Goal: Task Accomplishment & Management: Manage account settings

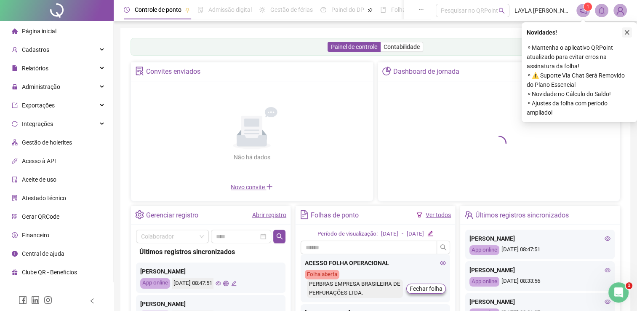
click at [628, 35] on icon "close" at bounding box center [627, 32] width 6 height 6
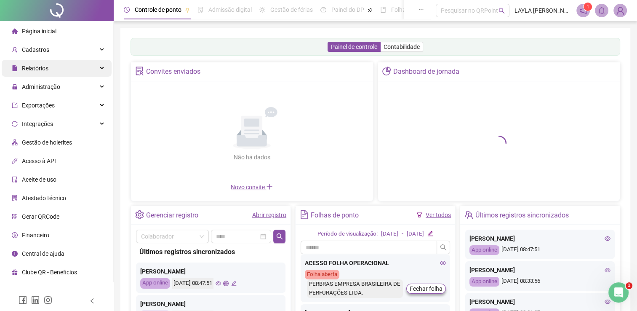
click at [37, 72] on span "Relatórios" at bounding box center [30, 68] width 37 height 17
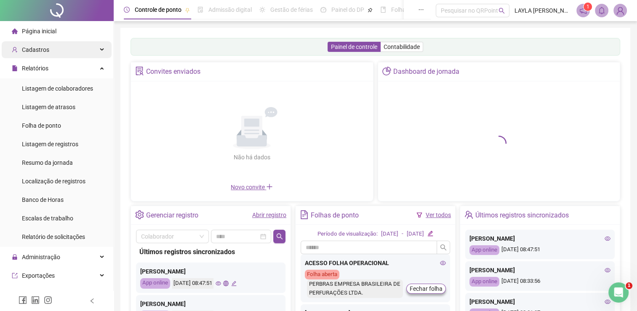
click at [54, 54] on div "Cadastros" at bounding box center [57, 49] width 110 height 17
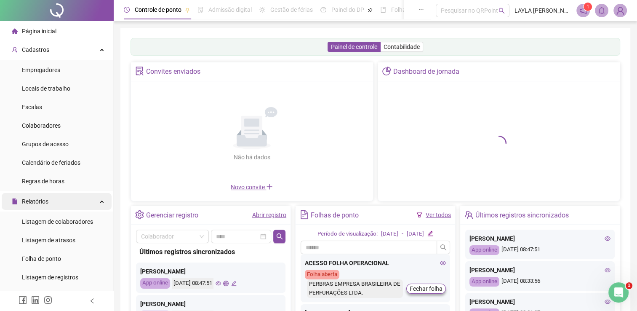
click at [51, 196] on div "Relatórios" at bounding box center [57, 201] width 110 height 17
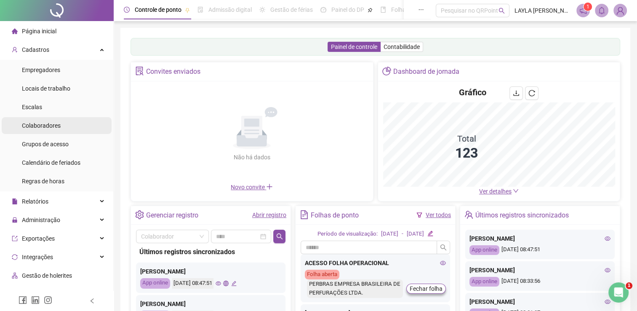
click at [59, 124] on span "Colaboradores" at bounding box center [41, 125] width 39 height 7
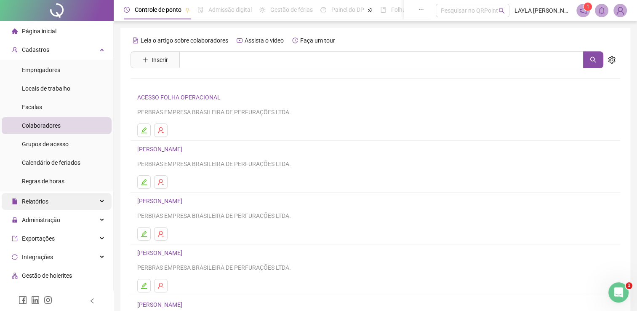
scroll to position [84, 0]
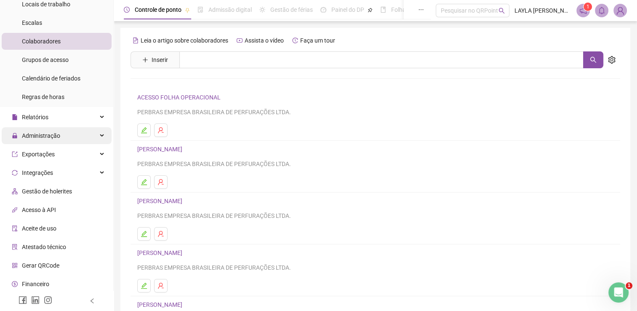
click at [72, 134] on div "Administração" at bounding box center [57, 135] width 110 height 17
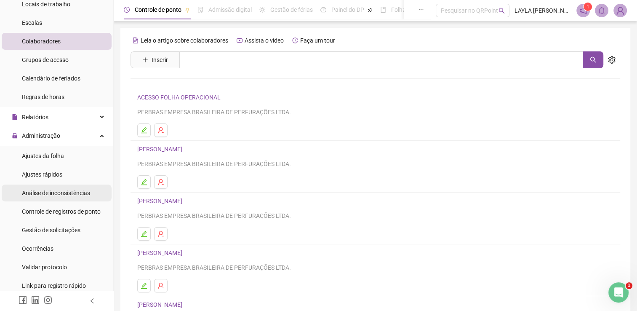
scroll to position [169, 0]
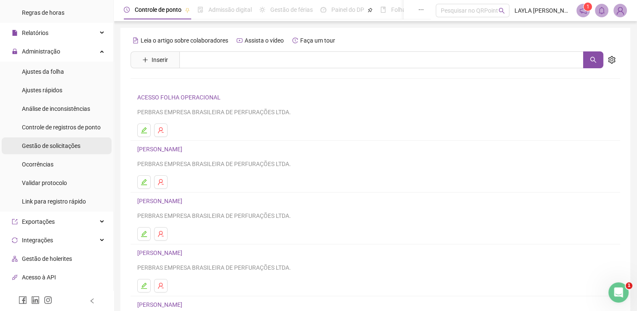
click at [69, 146] on span "Gestão de solicitações" at bounding box center [51, 145] width 59 height 7
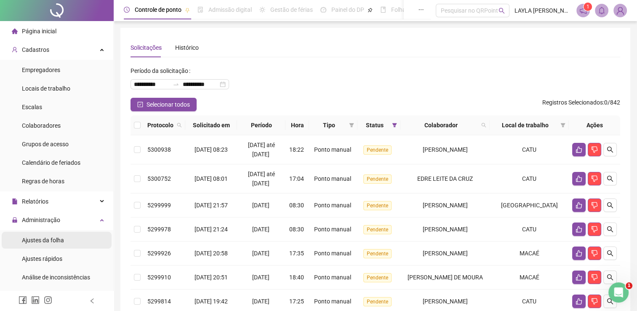
scroll to position [126, 0]
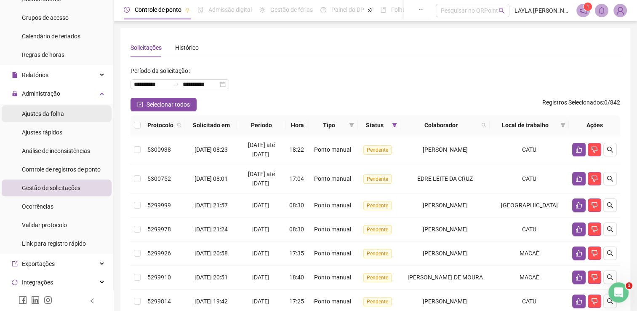
click at [60, 113] on span "Ajustes da folha" at bounding box center [43, 113] width 42 height 7
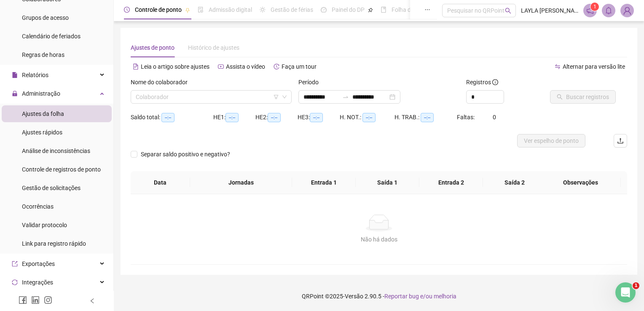
type input "**********"
click at [61, 188] on span "Gestão de solicitações" at bounding box center [51, 188] width 59 height 7
